Goal: Entertainment & Leisure: Consume media (video, audio)

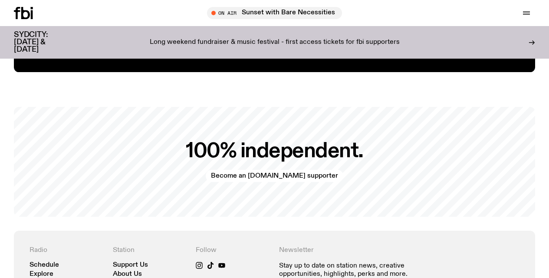
scroll to position [1653, 0]
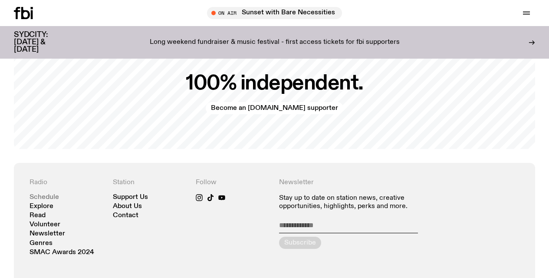
click at [46, 194] on link "Schedule" at bounding box center [43, 197] width 29 height 7
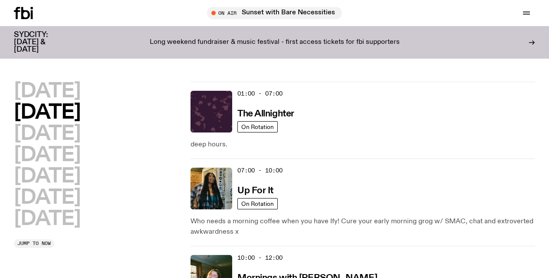
scroll to position [57, 0]
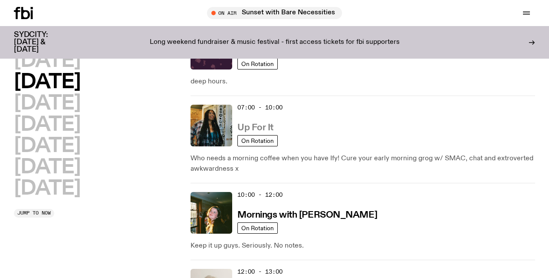
click at [262, 128] on h3 "Up For It" at bounding box center [255, 127] width 36 height 9
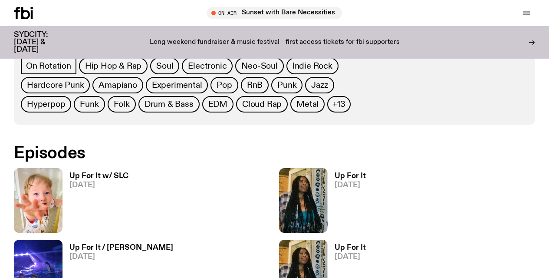
scroll to position [524, 0]
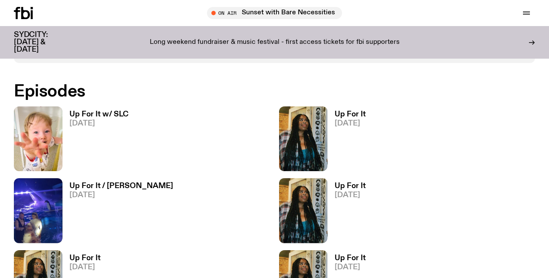
click at [80, 112] on h3 "Up For It w/ SLC" at bounding box center [98, 114] width 59 height 7
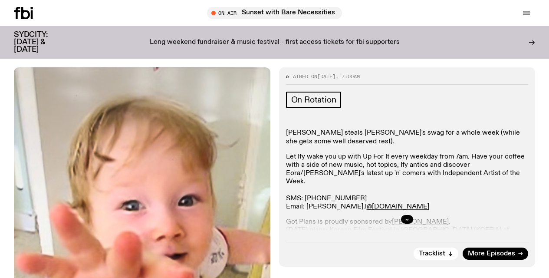
scroll to position [100, 0]
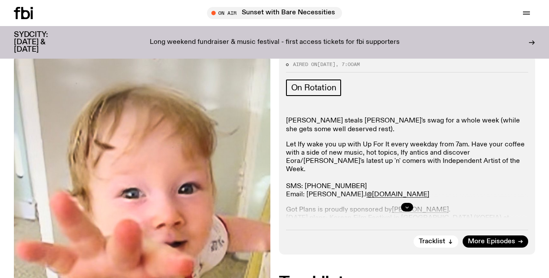
click at [408, 208] on icon "button" at bounding box center [406, 206] width 5 height 5
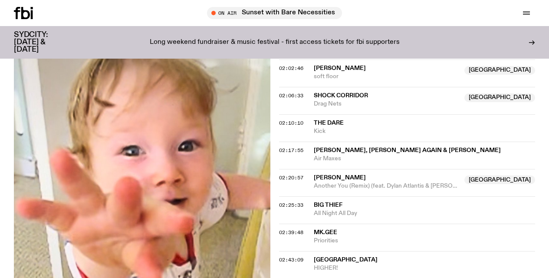
scroll to position [1087, 0]
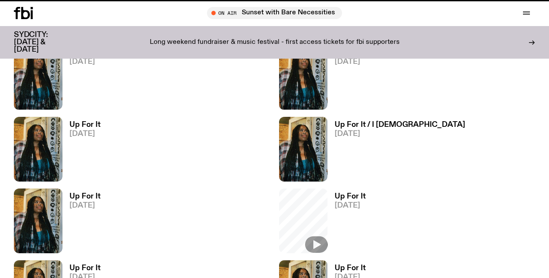
scroll to position [524, 0]
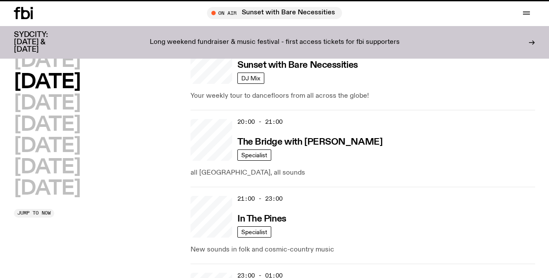
scroll to position [57, 0]
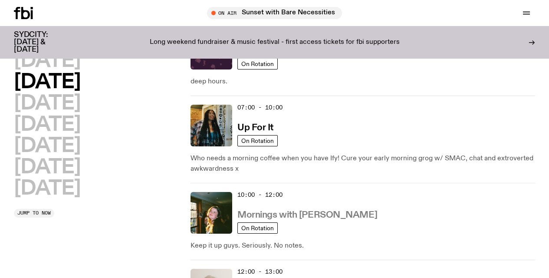
click at [290, 214] on h3 "Mornings with [PERSON_NAME]" at bounding box center [307, 214] width 140 height 9
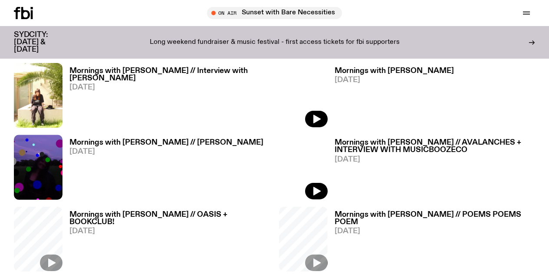
scroll to position [448, 0]
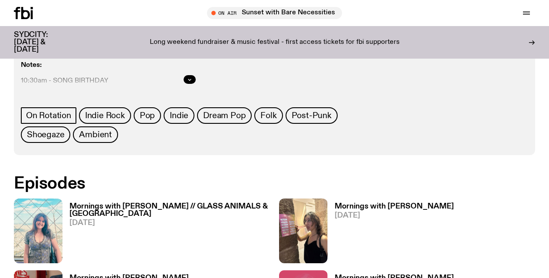
click at [373, 203] on h3 "Mornings with [PERSON_NAME]" at bounding box center [393, 206] width 119 height 7
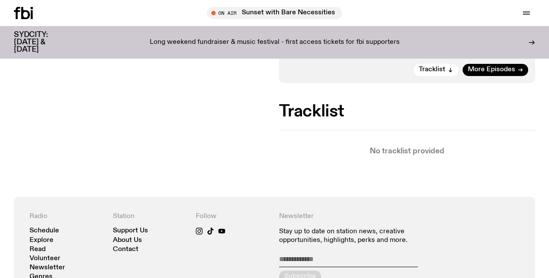
scroll to position [216, 0]
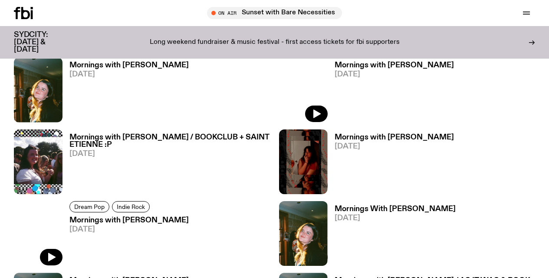
scroll to position [1105, 0]
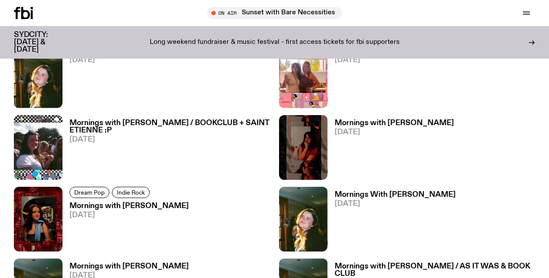
click at [100, 202] on h3 "Mornings with [PERSON_NAME]" at bounding box center [128, 205] width 119 height 7
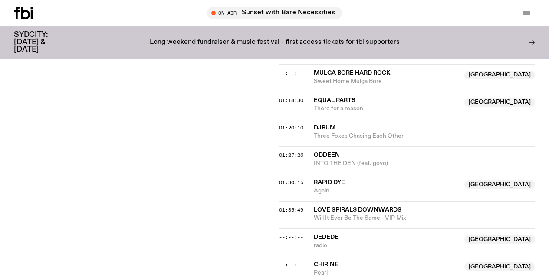
scroll to position [824, 0]
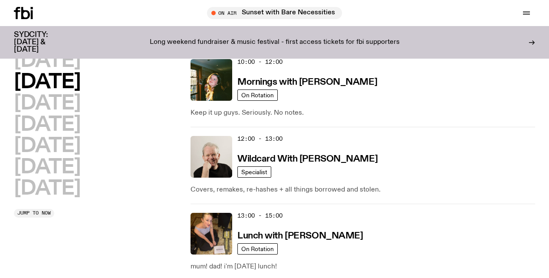
scroll to position [204, 0]
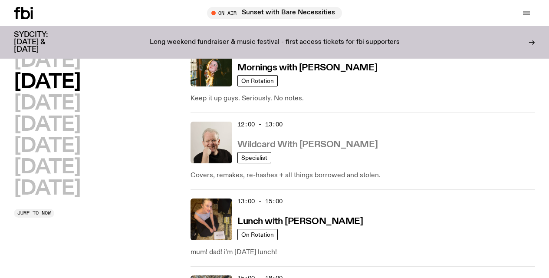
click at [275, 143] on h3 "Wildcard With [PERSON_NAME]" at bounding box center [307, 144] width 140 height 9
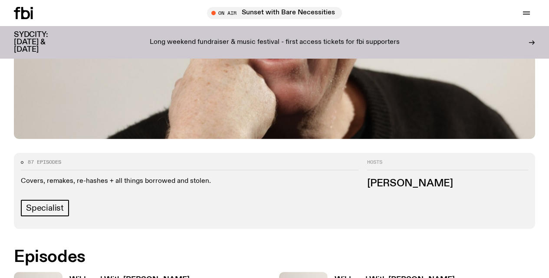
scroll to position [376, 0]
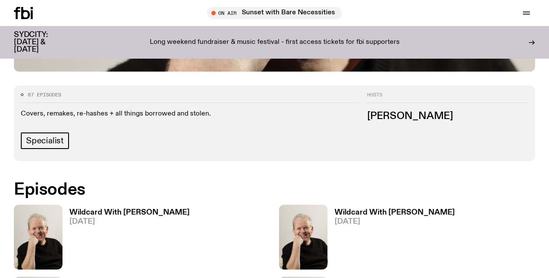
click at [105, 209] on h3 "Wildcard With [PERSON_NAME]" at bounding box center [129, 212] width 120 height 7
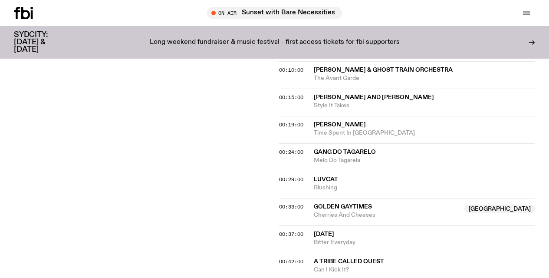
scroll to position [141, 0]
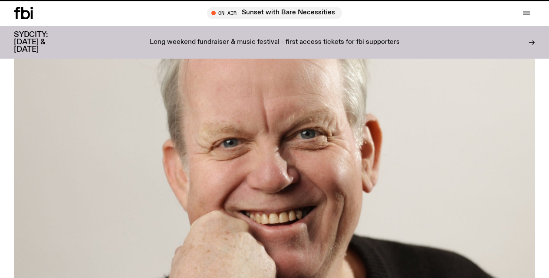
scroll to position [376, 0]
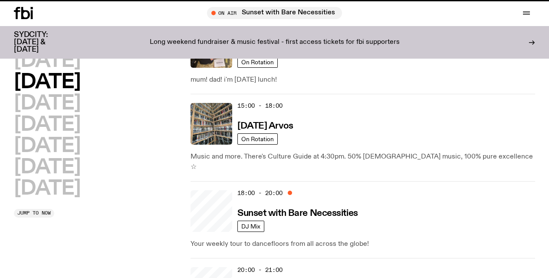
scroll to position [204, 0]
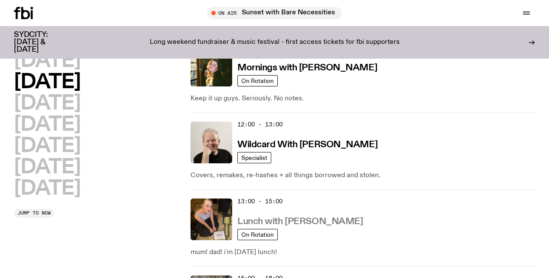
click at [288, 222] on h3 "Lunch with [PERSON_NAME]" at bounding box center [299, 221] width 125 height 9
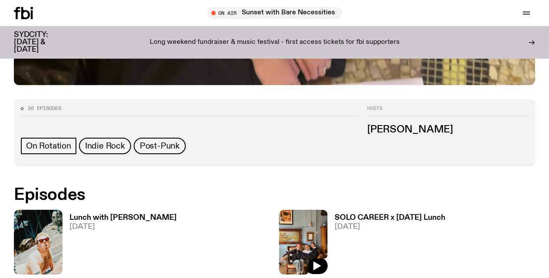
scroll to position [384, 0]
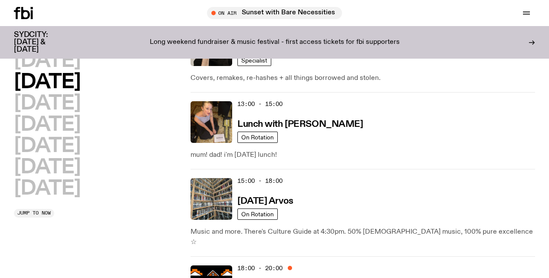
scroll to position [334, 0]
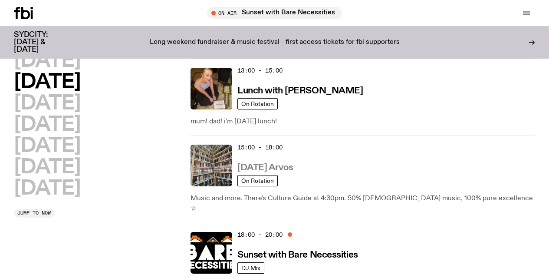
click at [272, 166] on h3 "[DATE] Arvos" at bounding box center [265, 167] width 56 height 9
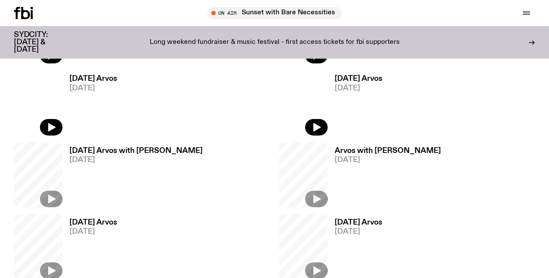
scroll to position [430, 0]
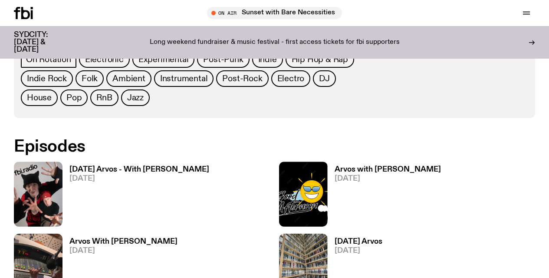
click at [116, 166] on h3 "[DATE] Arvos - With [PERSON_NAME]" at bounding box center [139, 169] width 140 height 7
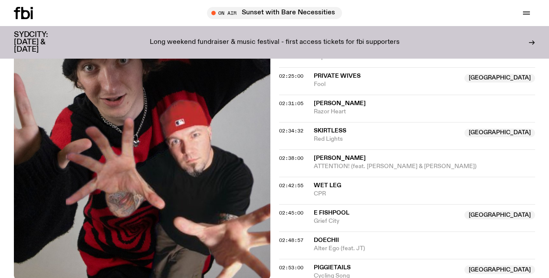
scroll to position [1139, 0]
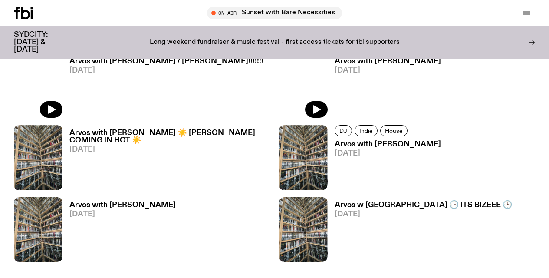
scroll to position [1813, 0]
